Goal: Information Seeking & Learning: Learn about a topic

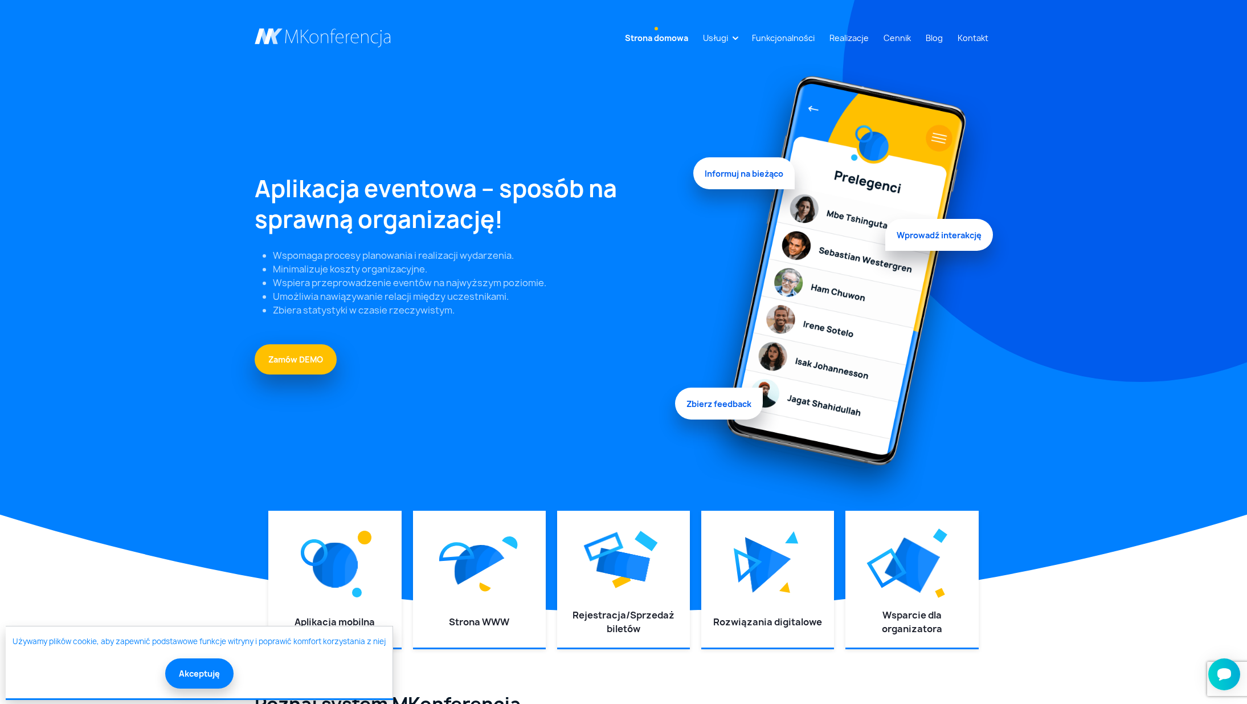
scroll to position [214, 0]
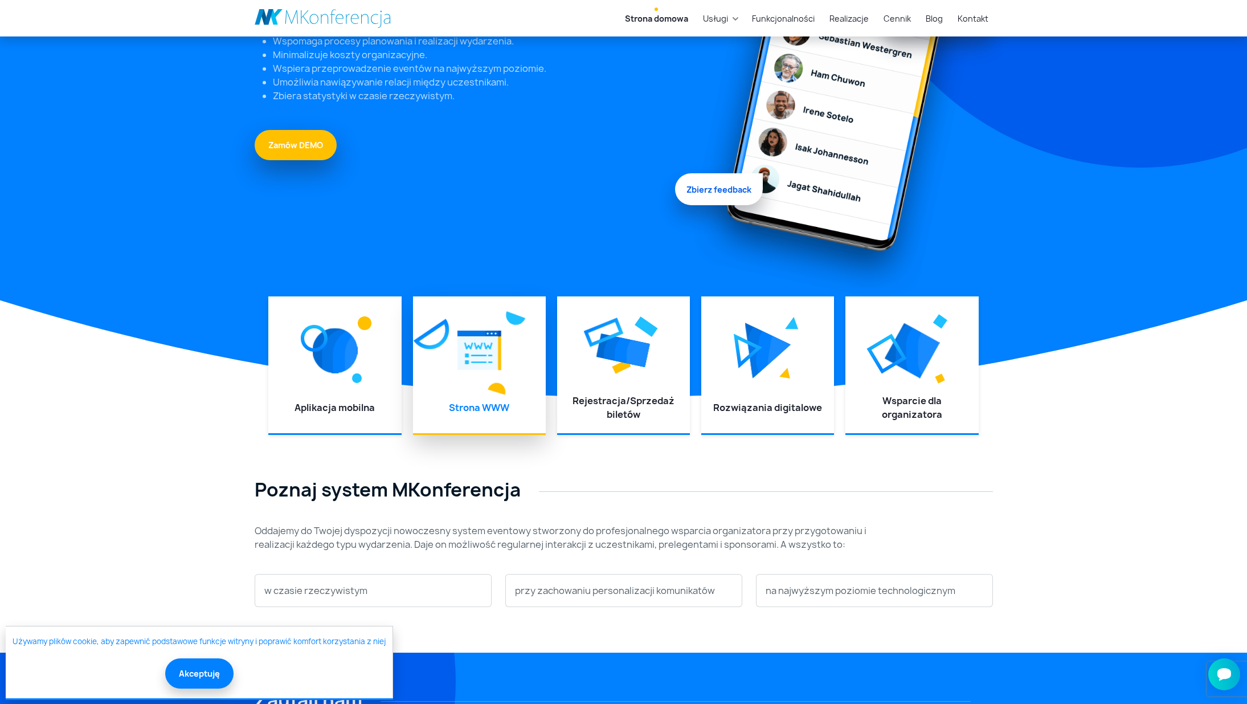
click at [487, 385] on div at bounding box center [479, 350] width 110 height 85
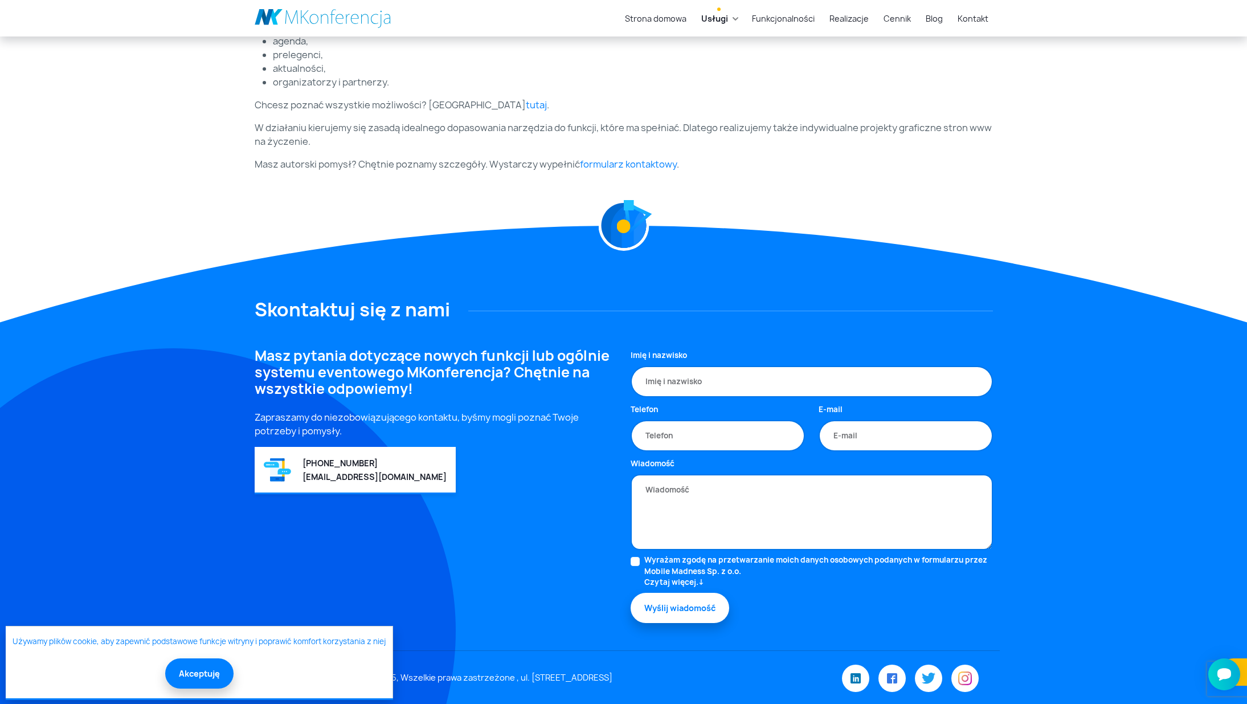
scroll to position [468, 0]
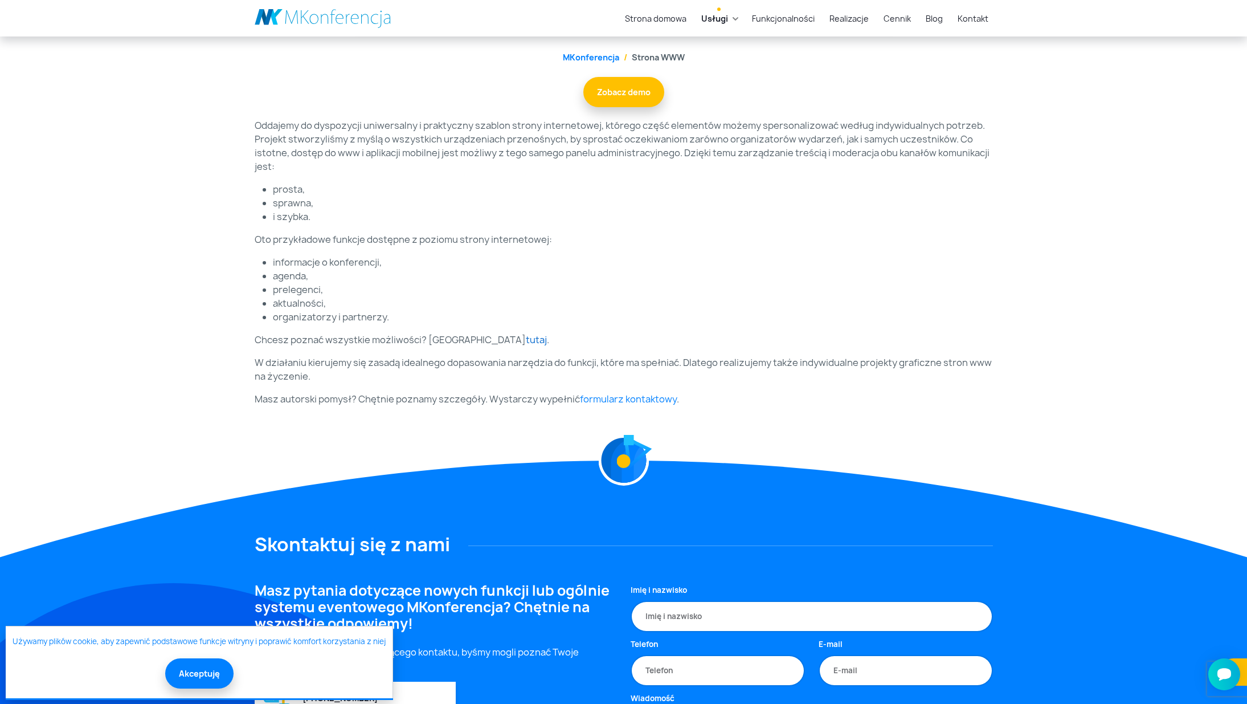
click at [526, 337] on link "tutaj" at bounding box center [536, 339] width 21 height 13
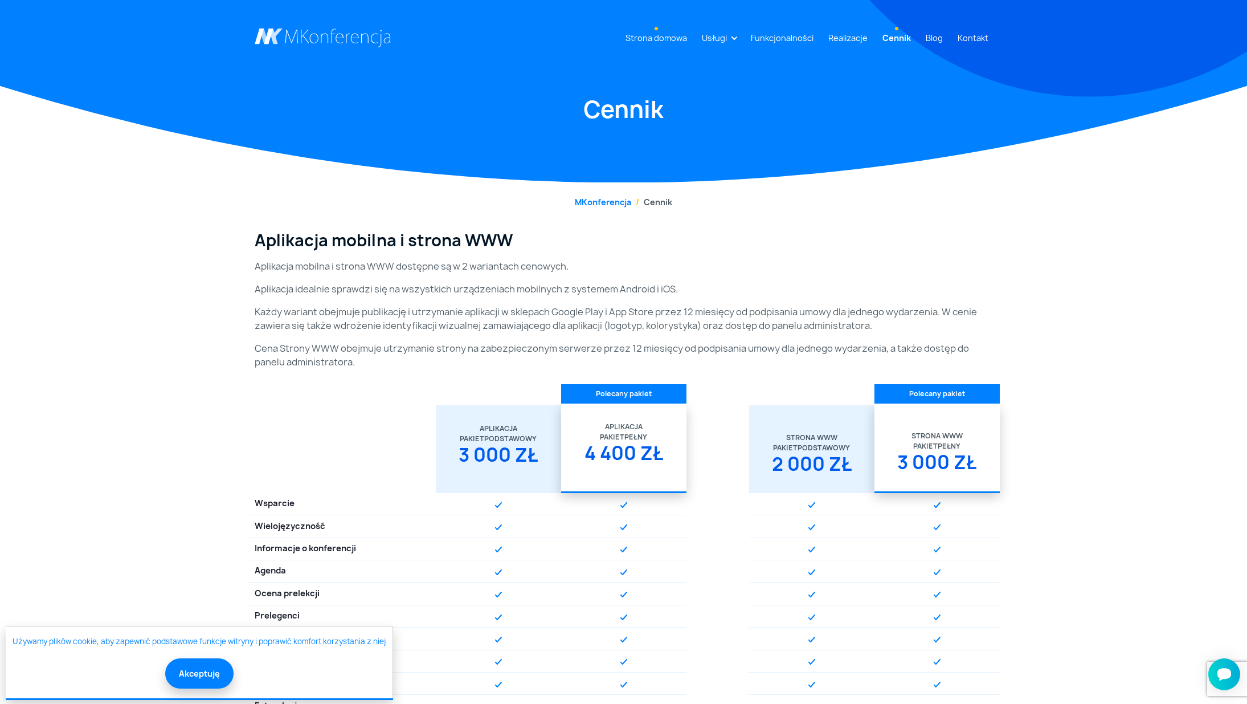
click at [664, 36] on link "Strona domowa" at bounding box center [656, 37] width 71 height 21
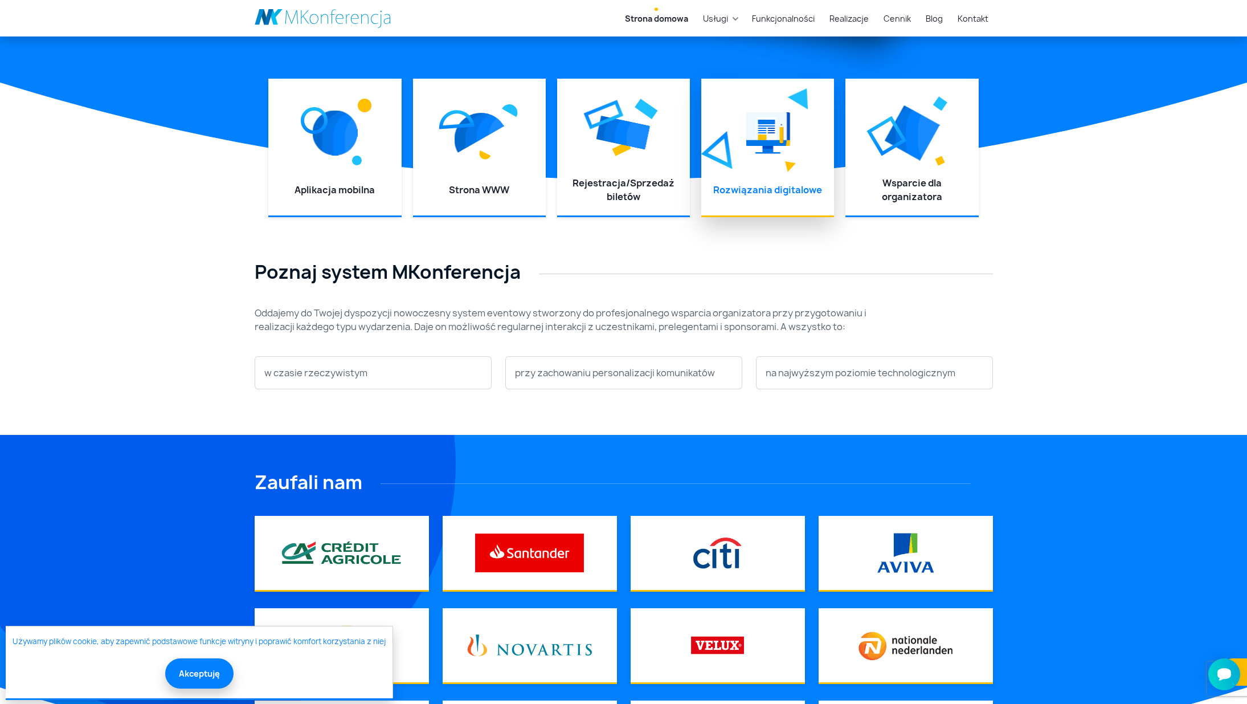
scroll to position [361, 0]
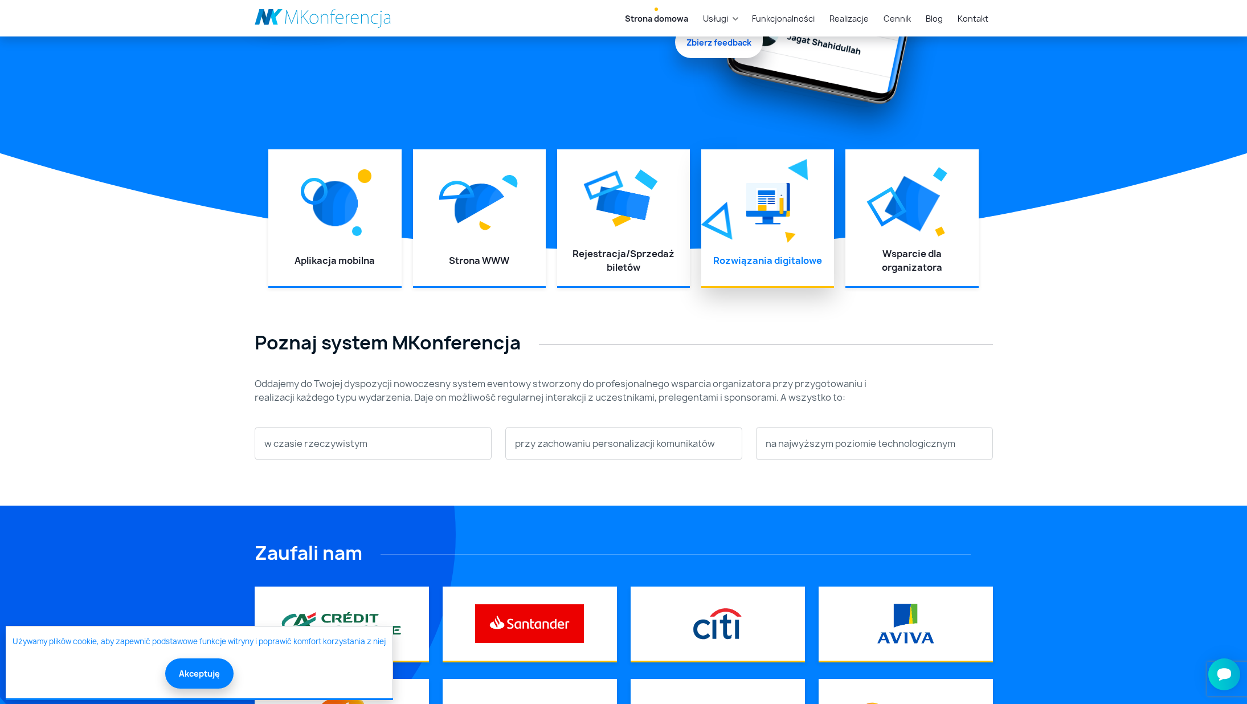
click at [717, 203] on img at bounding box center [716, 221] width 31 height 38
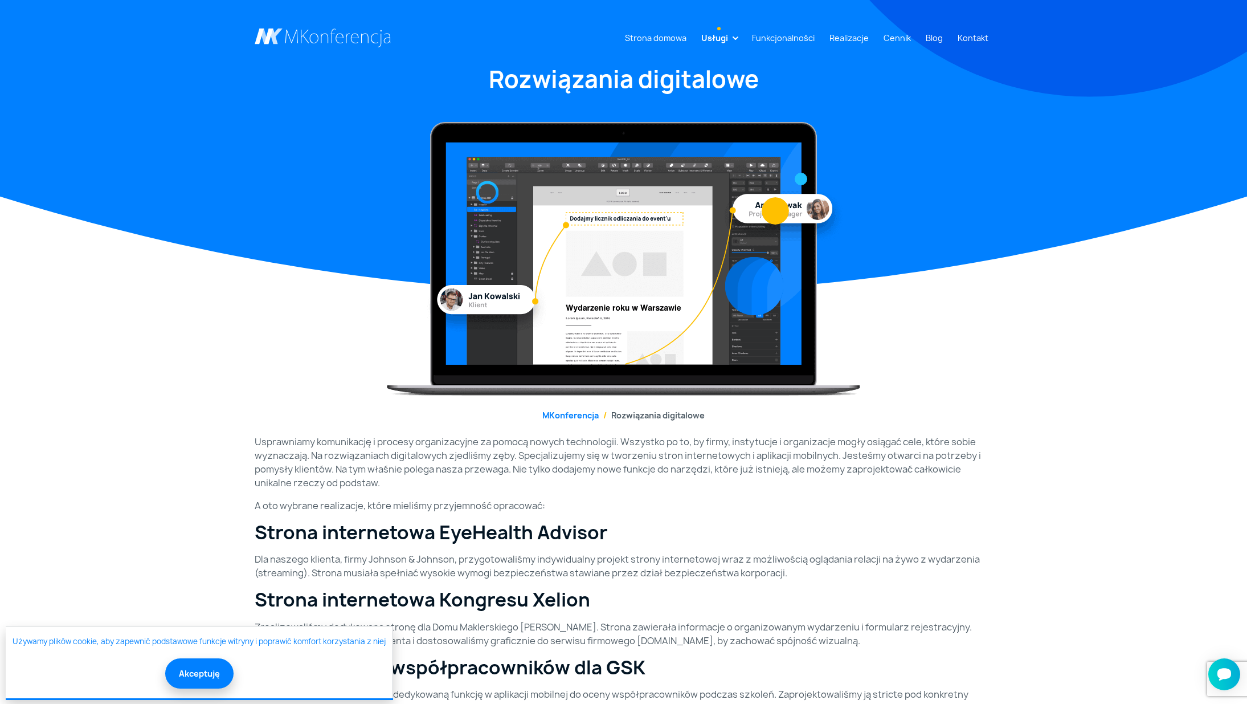
click at [733, 34] on link "Usługi" at bounding box center [715, 37] width 36 height 21
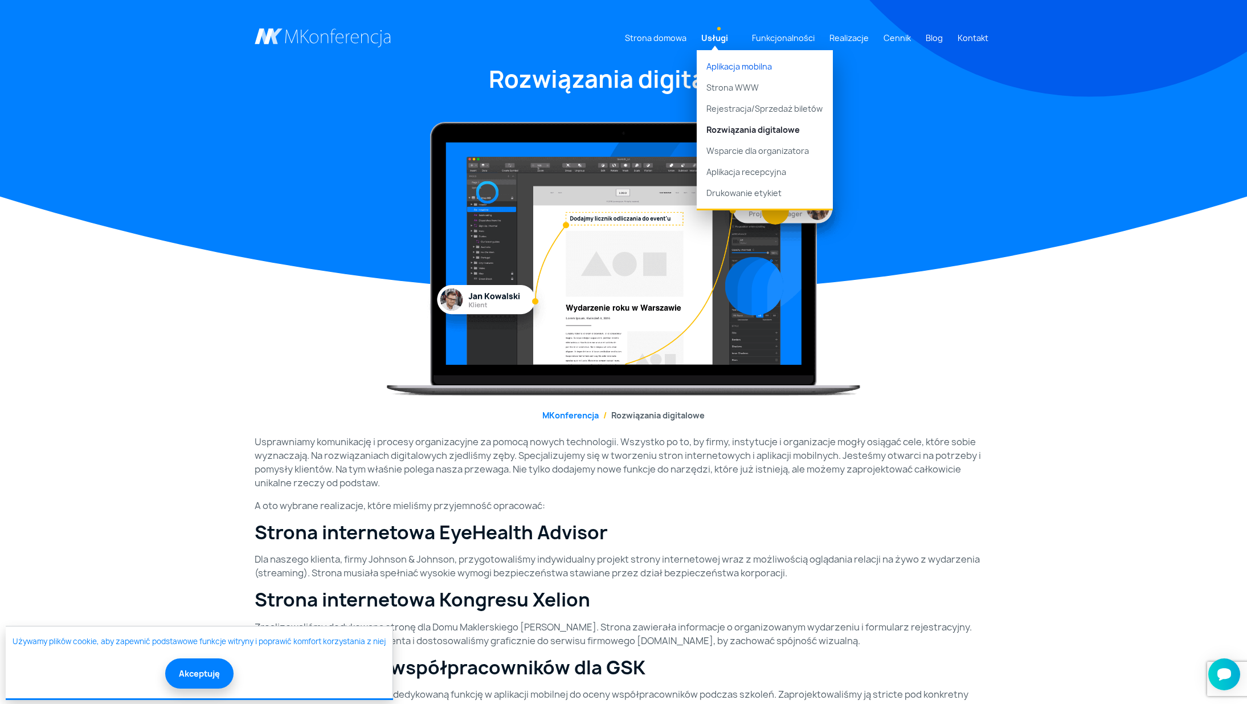
click at [755, 68] on link "Aplikacja mobilna" at bounding box center [765, 63] width 136 height 27
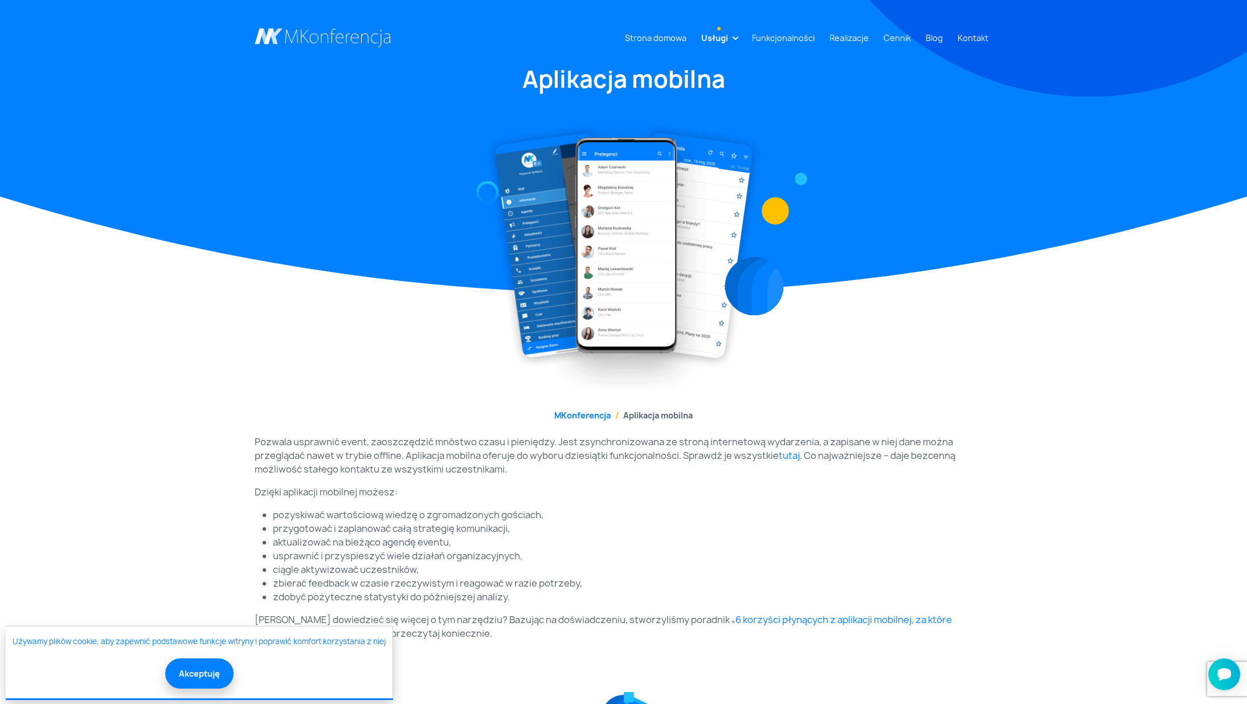
scroll to position [165, 0]
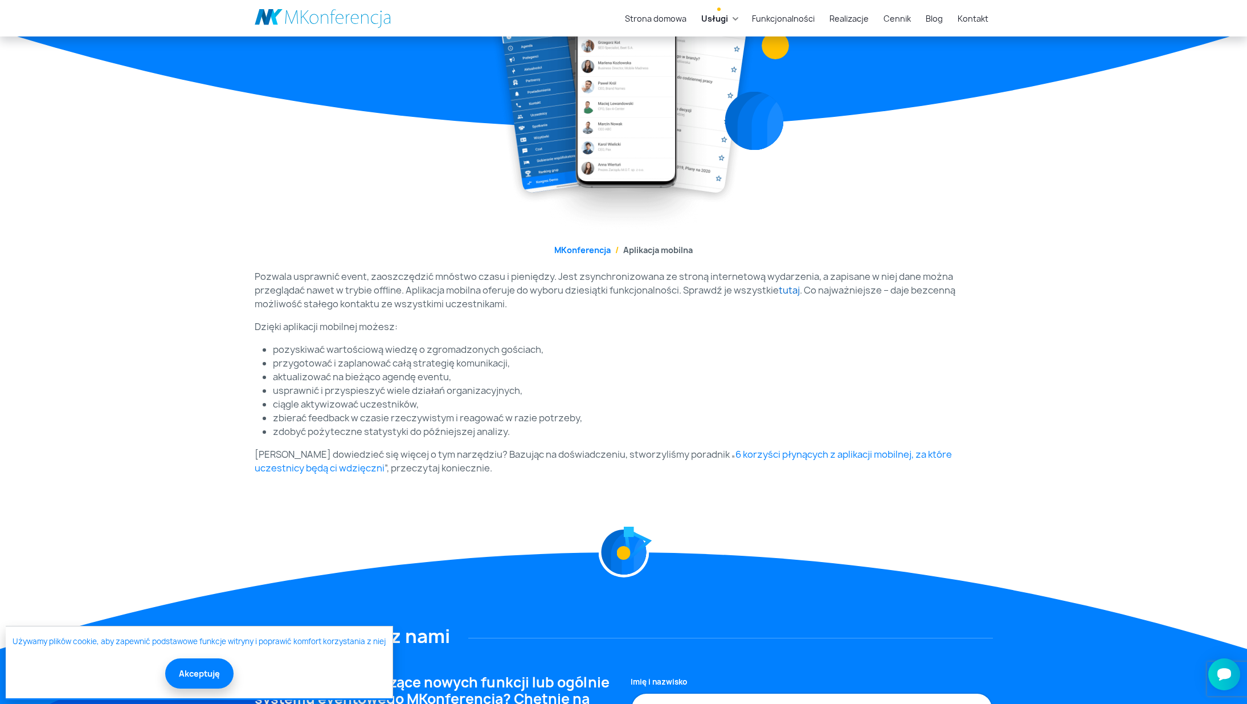
click at [789, 291] on link "tutaj" at bounding box center [789, 290] width 21 height 13
